Goal: Task Accomplishment & Management: Manage account settings

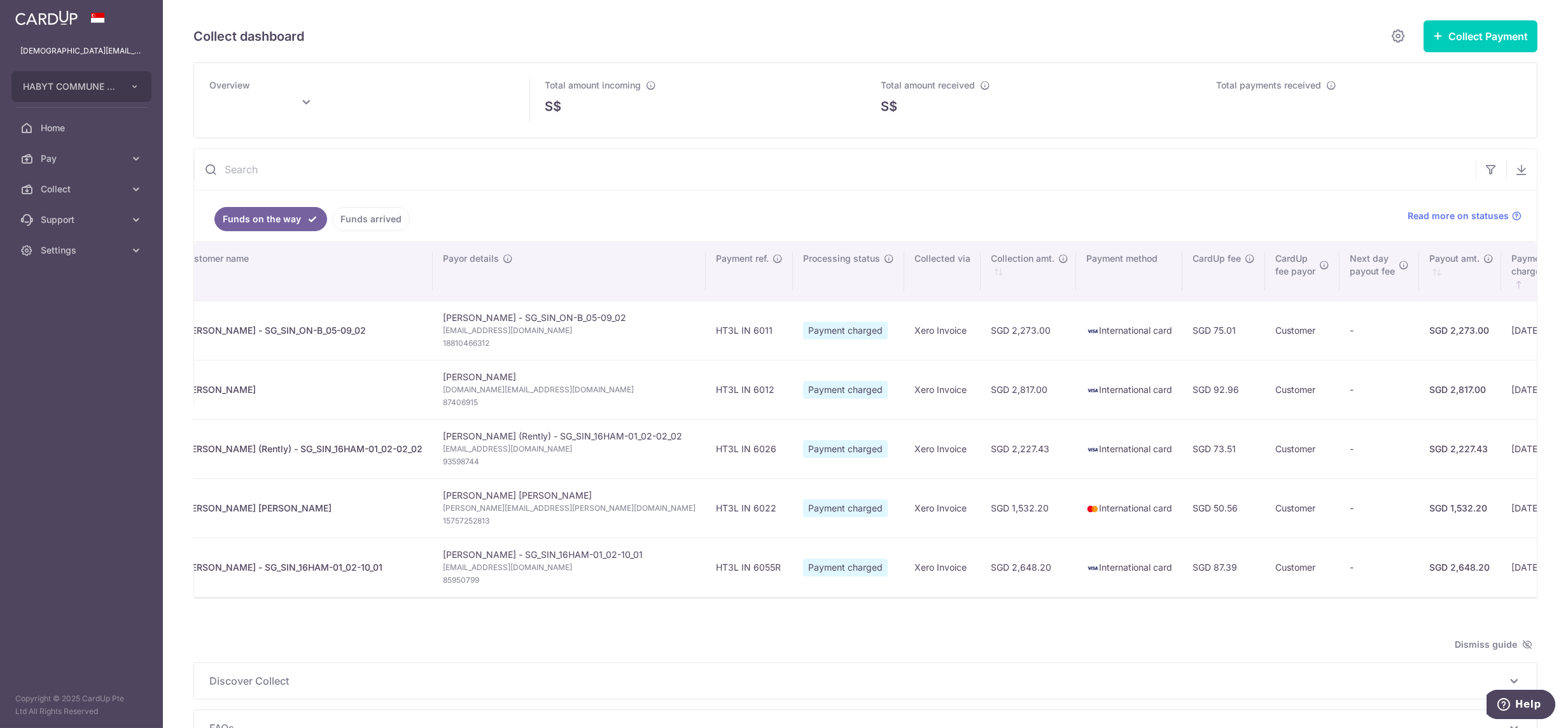
scroll to position [0, 27]
type input "[DATE]"
click at [74, 250] on span "Settings" at bounding box center [83, 251] width 84 height 13
click at [79, 315] on span "Logout" at bounding box center [83, 311] width 84 height 13
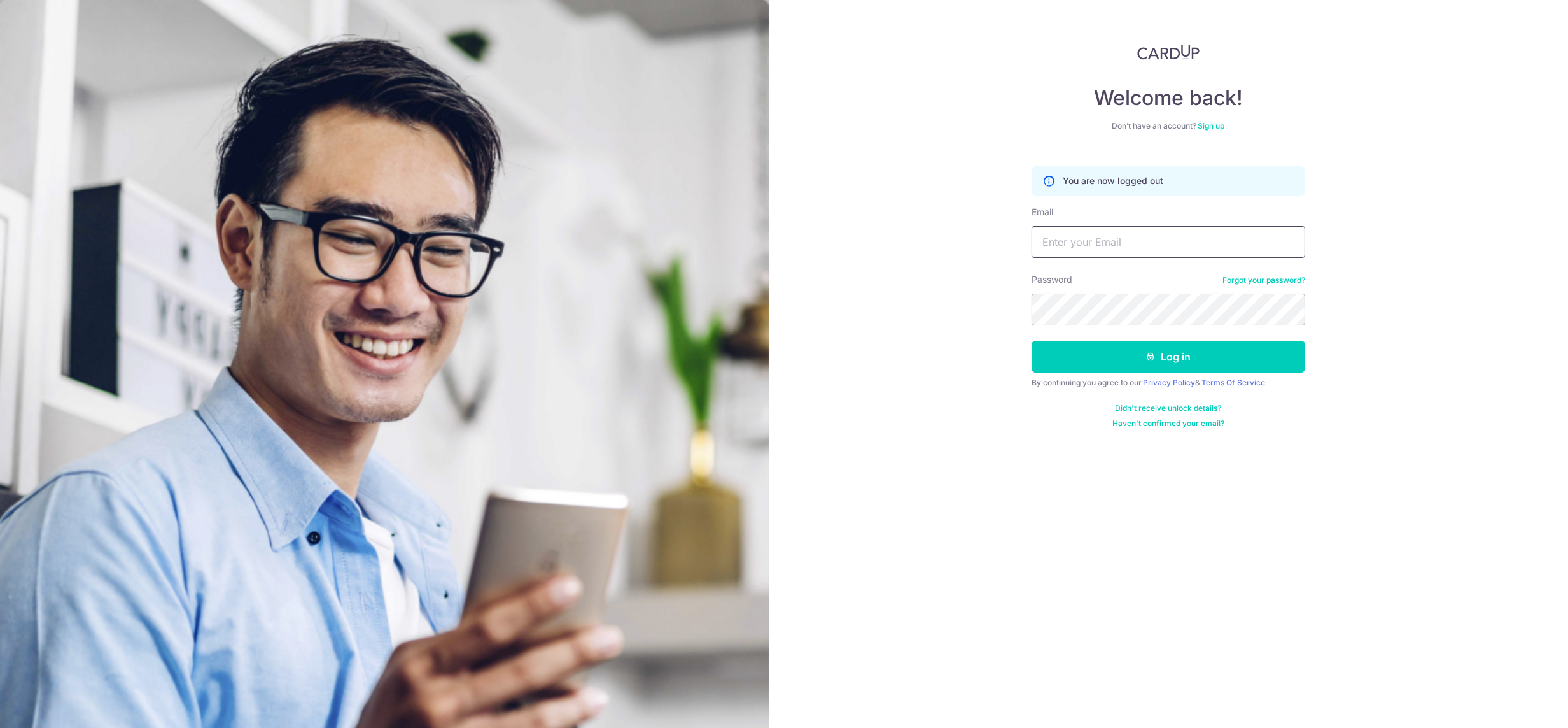
click at [1095, 241] on input "Email" at bounding box center [1168, 241] width 274 height 31
click at [1128, 246] on input "[DEMOGRAPHIC_DATA][EMAIL_ADDRESS][DOMAIN_NAME]" at bounding box center [1168, 241] width 274 height 31
type input "lady.labarda+hcs2@habyt.com"
click at [1031, 341] on button "Log in" at bounding box center [1168, 356] width 274 height 31
